Goal: Information Seeking & Learning: Compare options

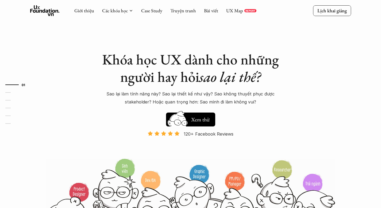
scroll to position [11, 0]
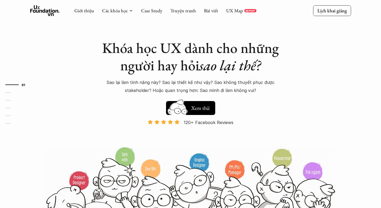
click at [158, 14] on div "Giới thiệu Các khóa học Case Study Truyện tranh Bài viết UX Map REPORT" at bounding box center [165, 10] width 182 height 11
click at [158, 9] on link "Case Study" at bounding box center [151, 10] width 21 height 6
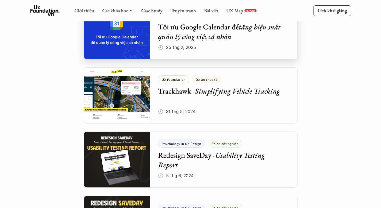
scroll to position [379, 0]
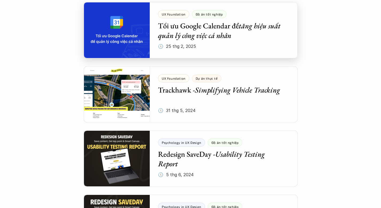
click at [157, 46] on div at bounding box center [191, 30] width 214 height 56
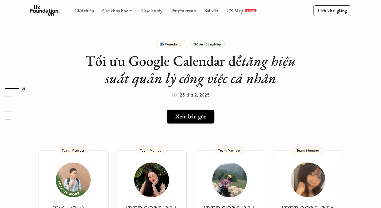
click at [157, 46] on div "UX Foundation" at bounding box center [171, 44] width 31 height 8
click at [236, 12] on link "UX Map" at bounding box center [234, 10] width 17 height 6
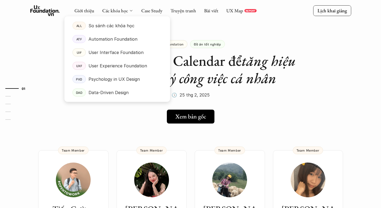
click at [129, 9] on icon at bounding box center [131, 11] width 4 height 4
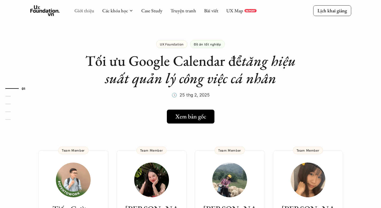
click at [87, 10] on link "Giới thiệu" at bounding box center [84, 10] width 20 height 6
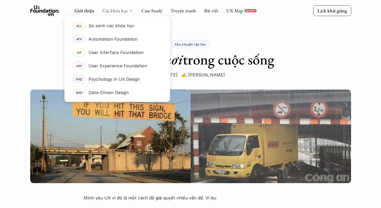
click at [103, 10] on link "Các khóa học" at bounding box center [115, 10] width 26 height 6
click at [109, 26] on p "So sánh các khóa học" at bounding box center [112, 26] width 46 height 8
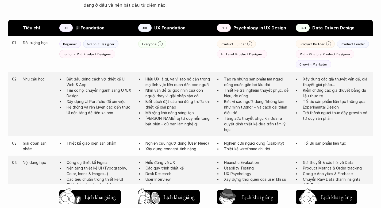
scroll to position [307, 0]
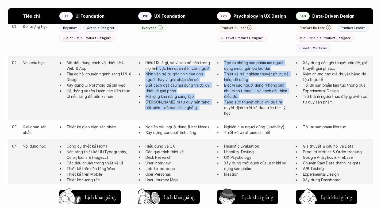
drag, startPoint x: 157, startPoint y: 63, endPoint x: 220, endPoint y: 104, distance: 75.0
click at [220, 104] on div "02 Nhu cầu học Bắt đầu đúng cách với thiết kế UI Web & App Tìm cơ hội chuyển ng…" at bounding box center [190, 88] width 365 height 64
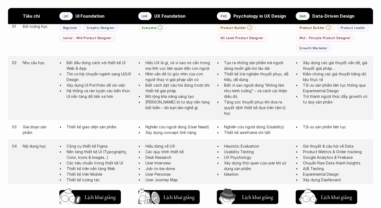
click at [266, 93] on p "Biết vì sao người dùng “không làm như mình tưởng” – và cách cải thiện điều đó." at bounding box center [257, 90] width 66 height 17
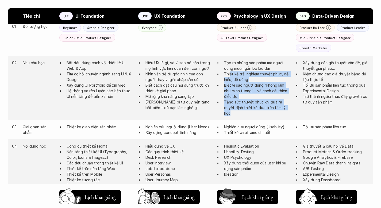
drag, startPoint x: 287, startPoint y: 112, endPoint x: 225, endPoint y: 64, distance: 78.0
click at [225, 64] on ul "Tạo ra những sản phẩm mà người dùng muốn gắn bó lâu dài Thiết kế trải nghiệm th…" at bounding box center [253, 88] width 73 height 56
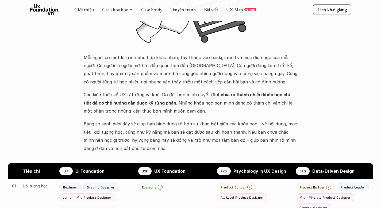
scroll to position [0, 0]
